Goal: Transaction & Acquisition: Purchase product/service

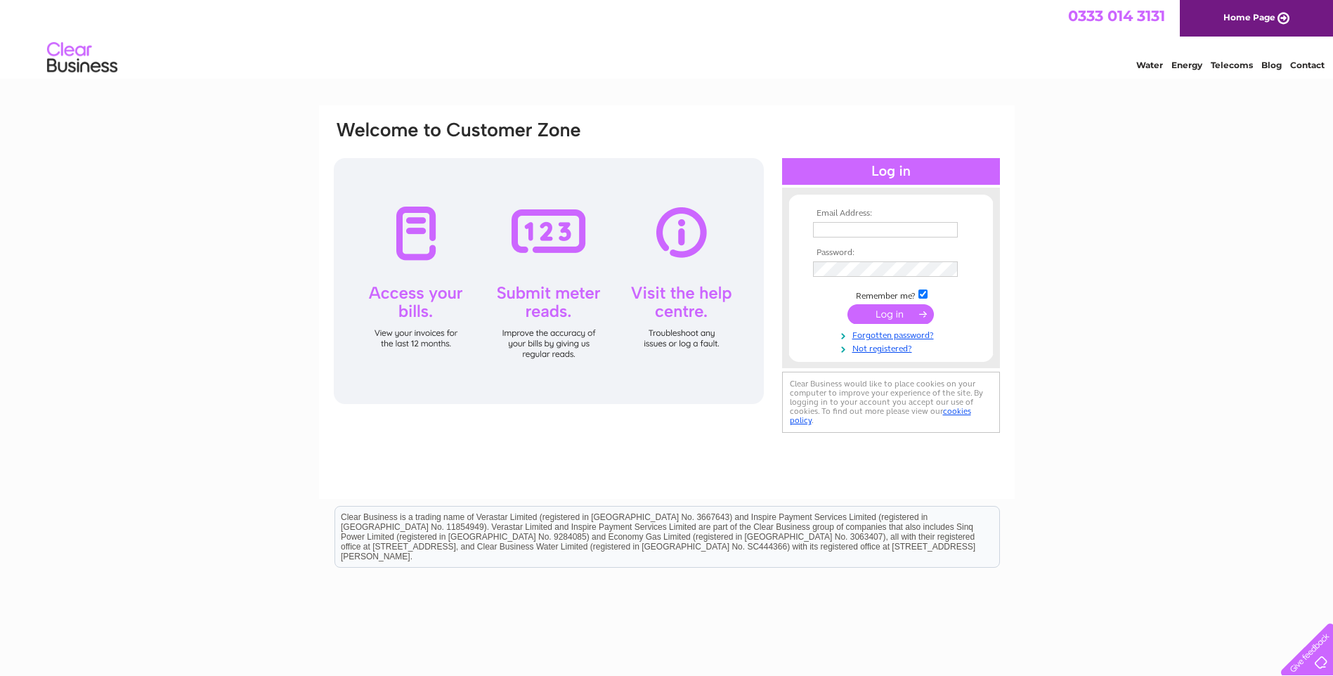
click at [877, 228] on input "text" at bounding box center [885, 229] width 145 height 15
type input "davidson_jenny@yahoo.com"
click at [847, 306] on input "submit" at bounding box center [890, 316] width 86 height 20
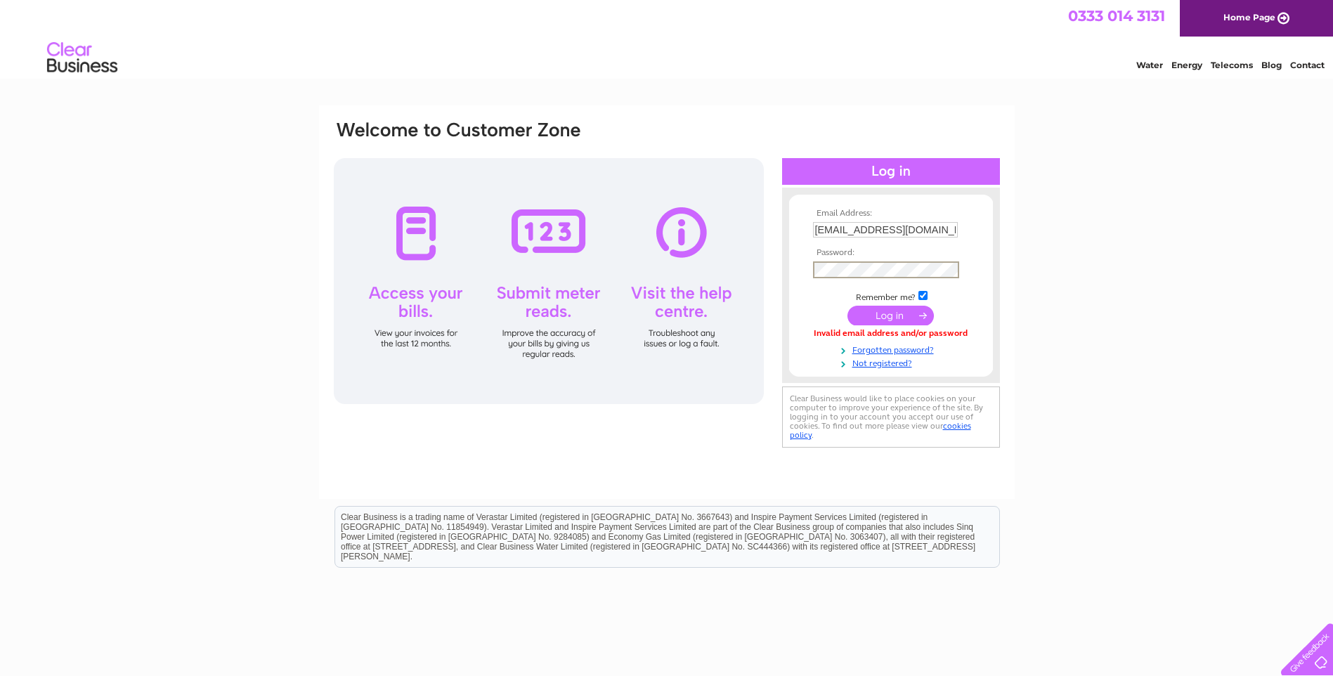
click at [847, 306] on input "submit" at bounding box center [890, 316] width 86 height 20
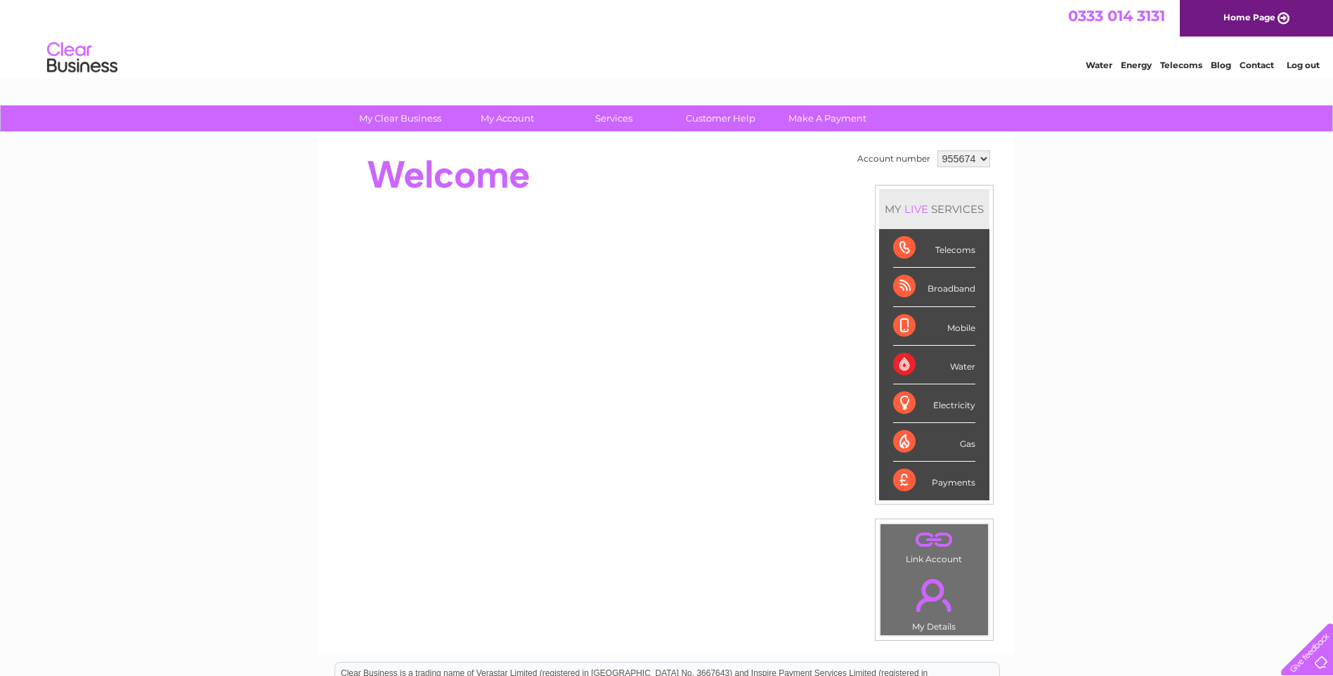
click at [957, 363] on div "Water" at bounding box center [934, 365] width 82 height 39
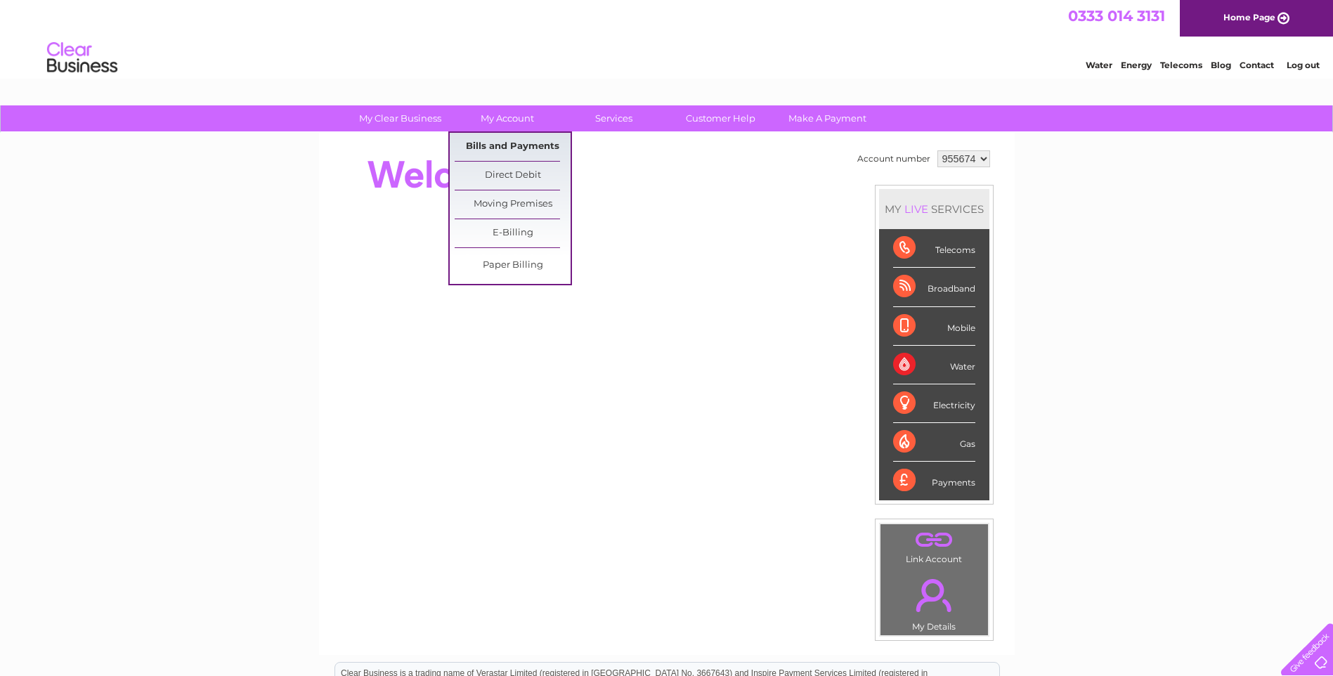
click at [503, 142] on link "Bills and Payments" at bounding box center [513, 147] width 116 height 28
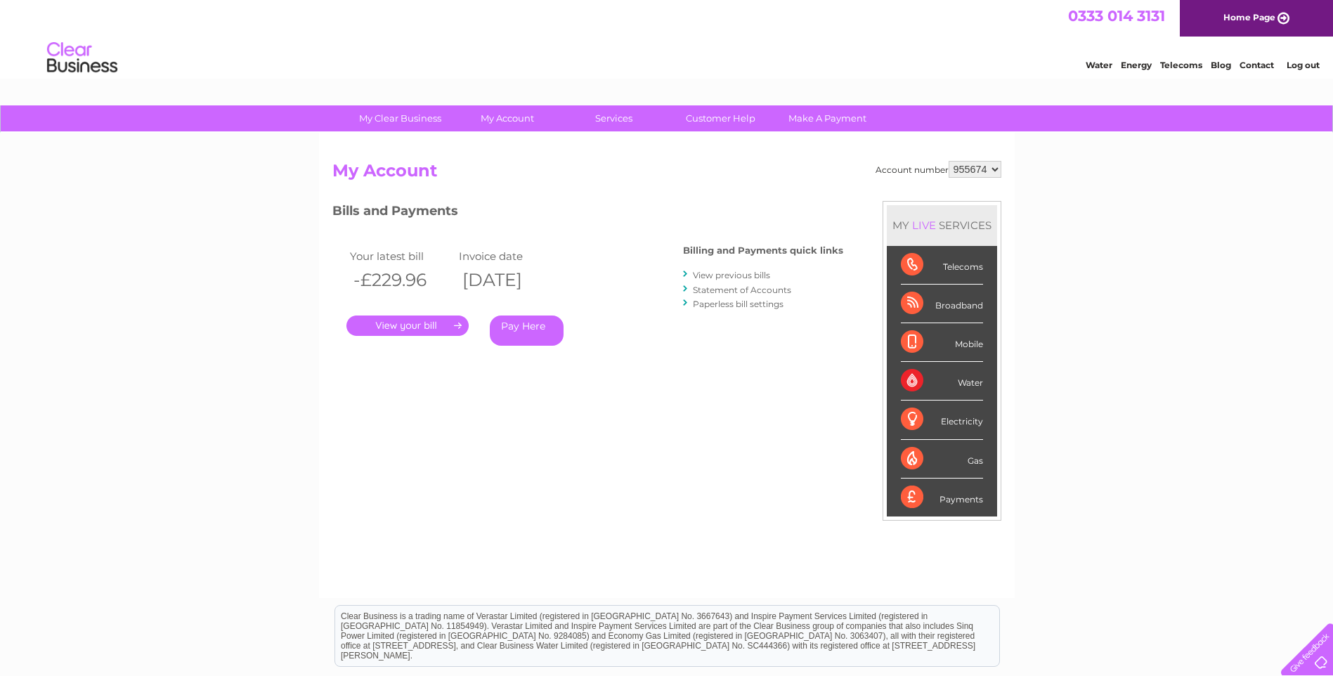
click at [404, 322] on link "." at bounding box center [407, 325] width 122 height 20
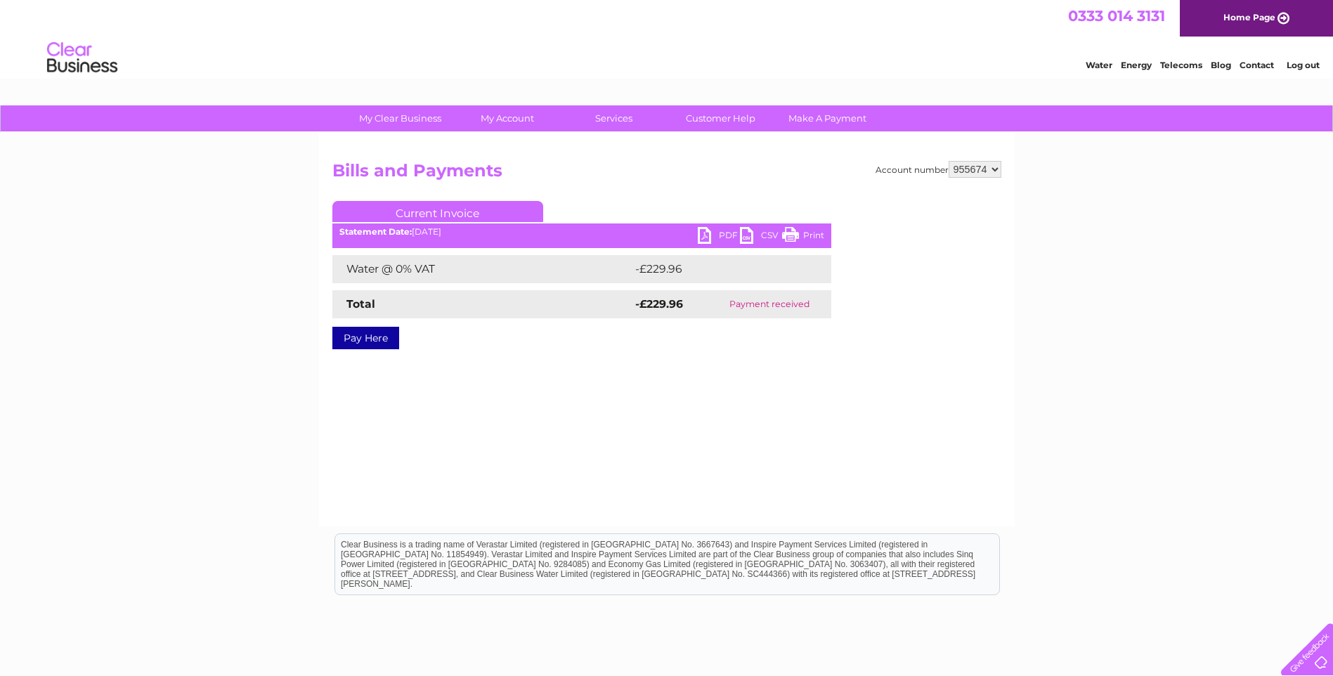
click at [372, 341] on link "Pay Here" at bounding box center [365, 338] width 67 height 22
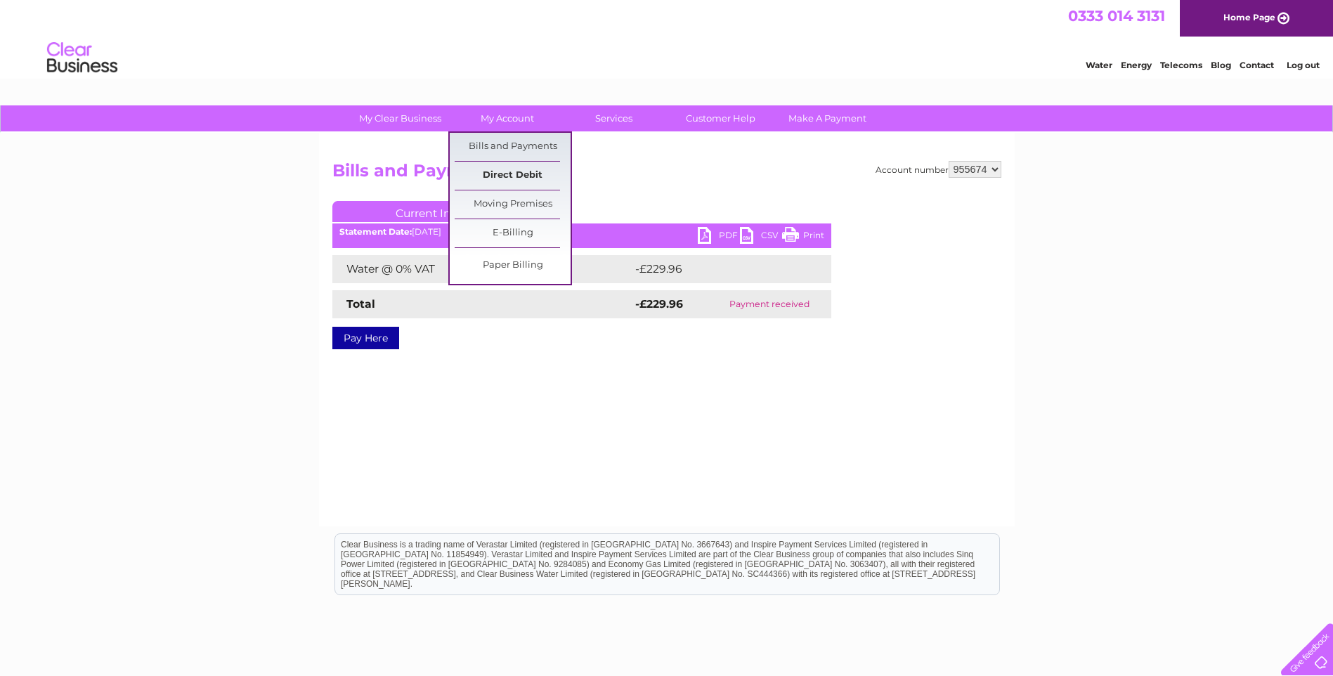
click at [516, 176] on link "Direct Debit" at bounding box center [513, 176] width 116 height 28
